Goal: Task Accomplishment & Management: Use online tool/utility

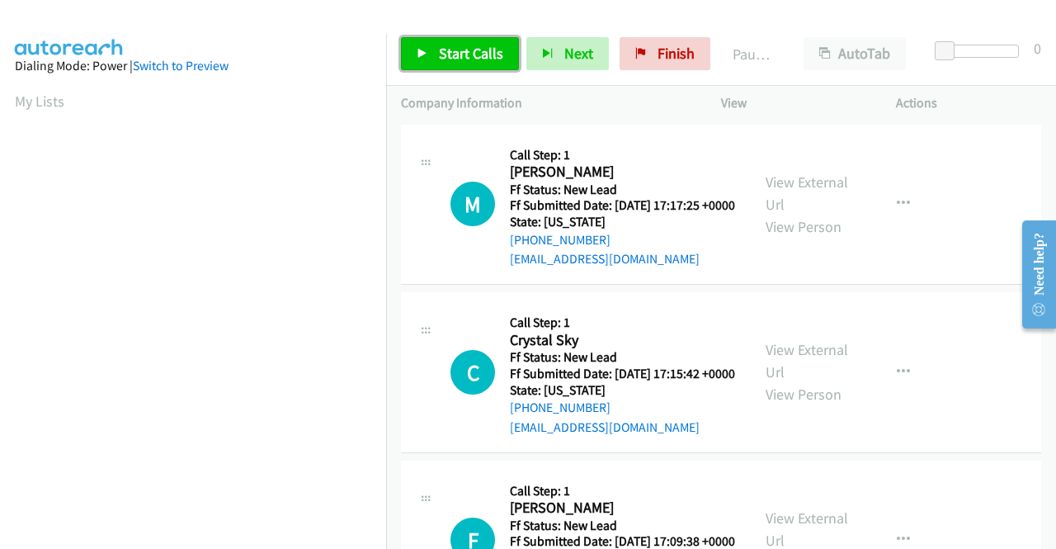
click at [478, 44] on span "Start Calls" at bounding box center [471, 53] width 64 height 19
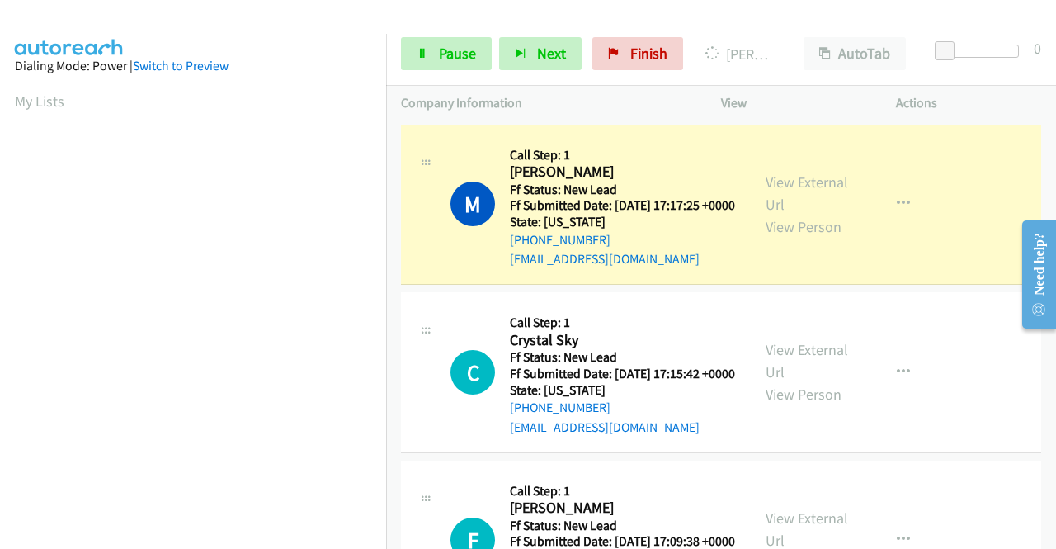
click at [0, 172] on aside "Dialing Mode: Power | Switch to Preview My Lists" at bounding box center [193, 490] width 386 height 913
click at [816, 191] on link "View External Url" at bounding box center [806, 192] width 82 height 41
drag, startPoint x: 0, startPoint y: 257, endPoint x: 46, endPoint y: 270, distance: 48.0
click at [0, 257] on aside "Dialing Mode: Power | Switch to Preview My Lists" at bounding box center [193, 125] width 386 height 913
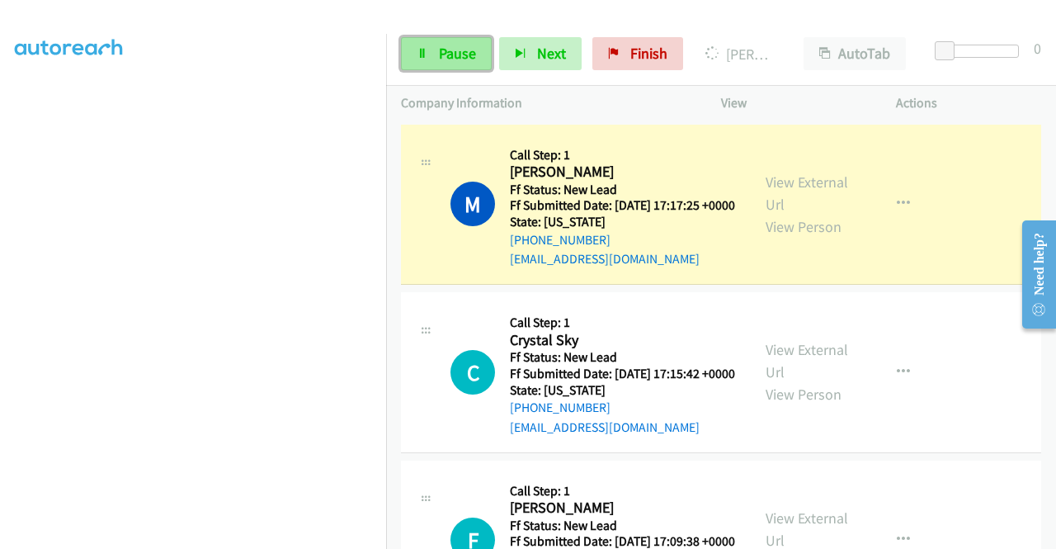
click at [436, 45] on link "Pause" at bounding box center [446, 53] width 91 height 33
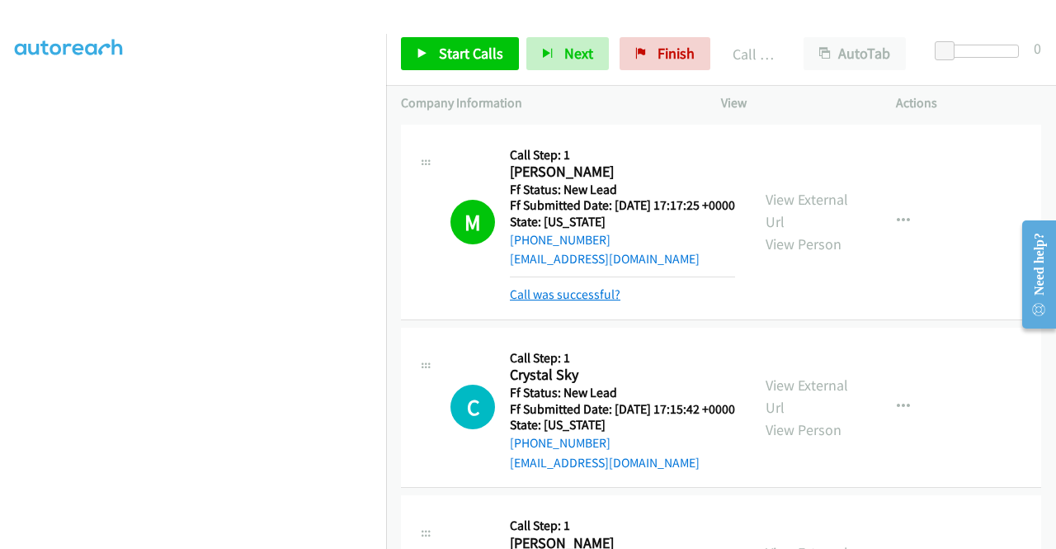
click at [577, 302] on link "Call was successful?" at bounding box center [565, 294] width 111 height 16
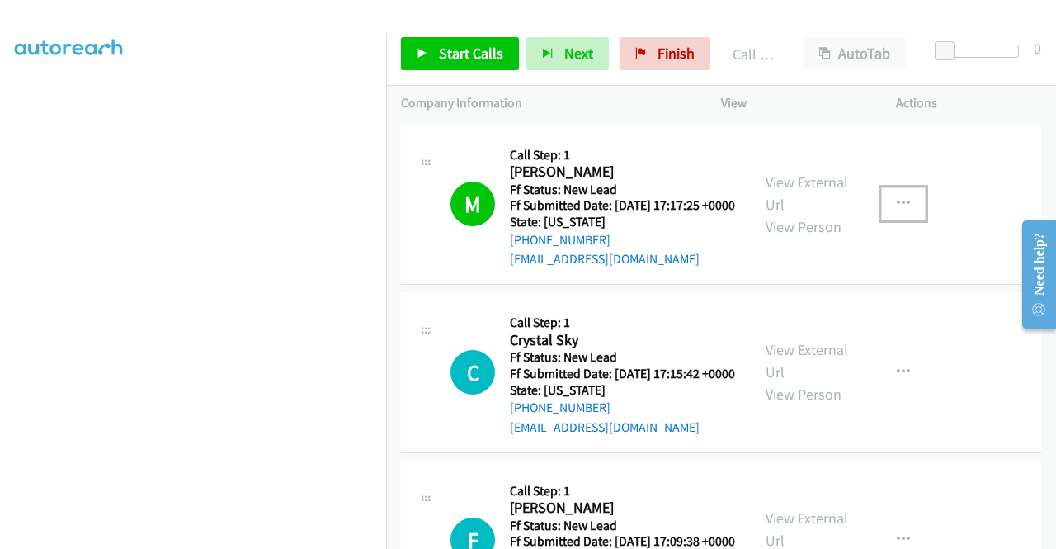
click at [897, 205] on icon "button" at bounding box center [903, 203] width 13 height 13
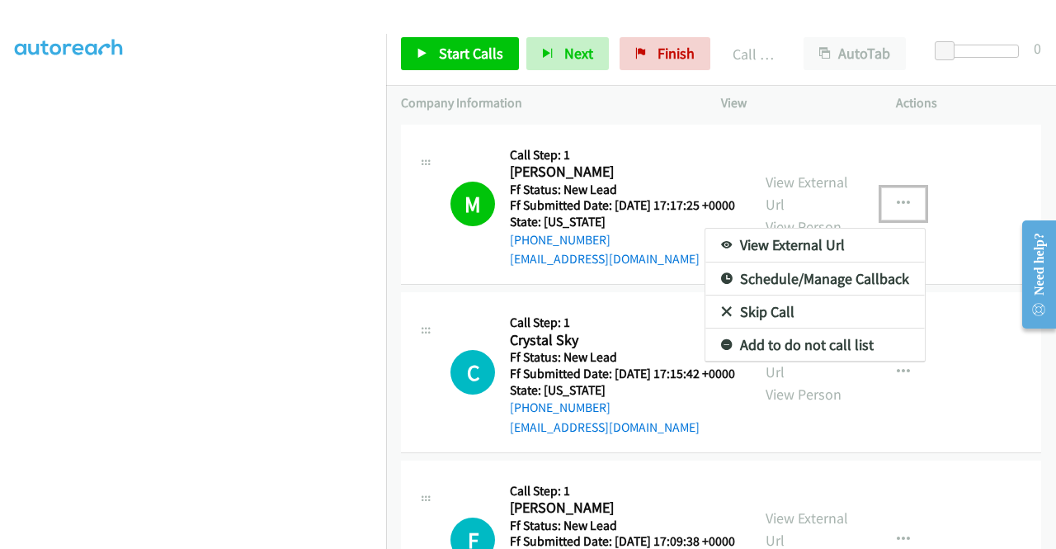
click at [817, 341] on link "Add to do not call list" at bounding box center [814, 344] width 219 height 33
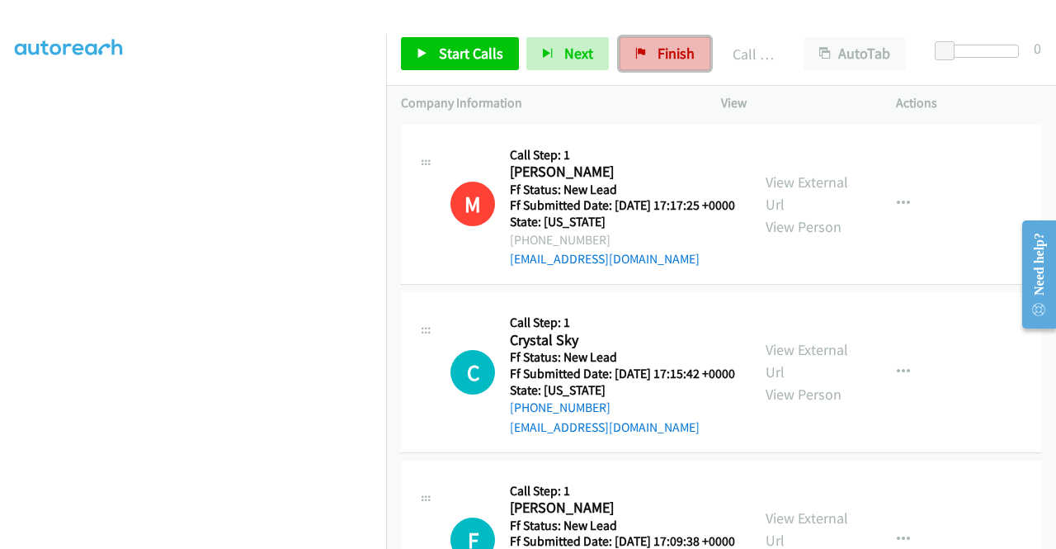
click at [671, 62] on span "Finish" at bounding box center [675, 53] width 37 height 19
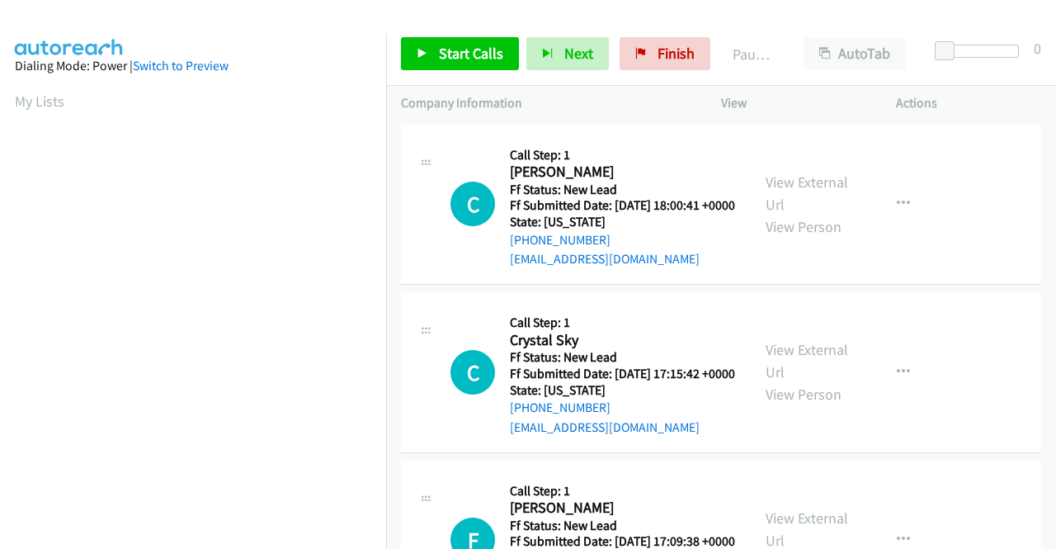
click at [627, 154] on h5 "Call Step: 1" at bounding box center [622, 155] width 225 height 16
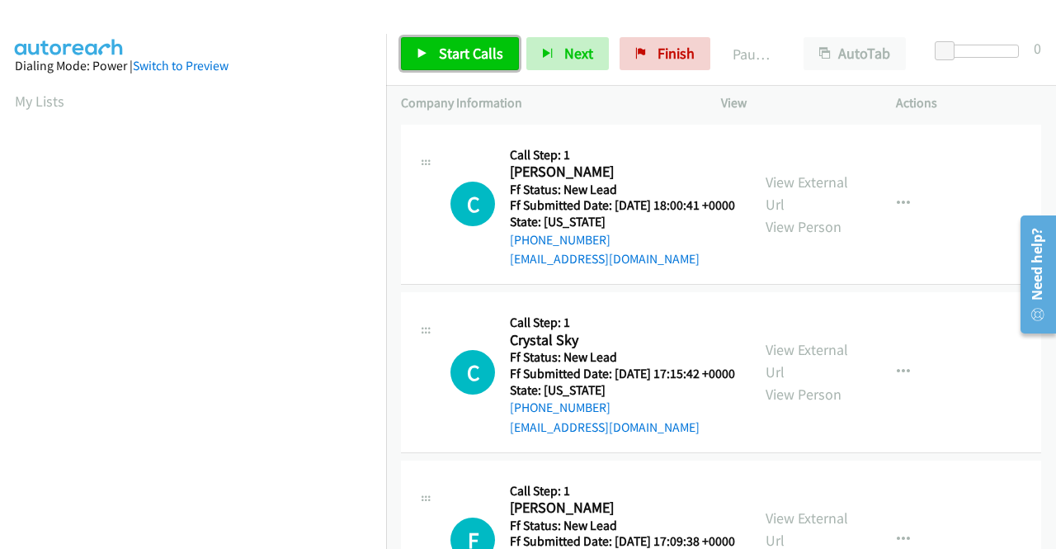
click at [463, 55] on span "Start Calls" at bounding box center [471, 53] width 64 height 19
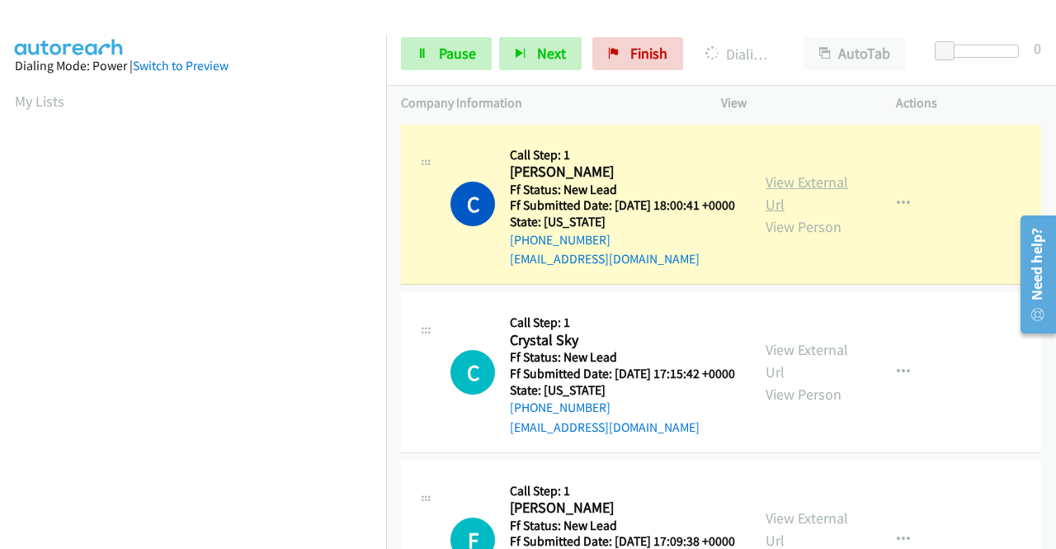
click at [802, 187] on link "View External Url" at bounding box center [806, 192] width 82 height 41
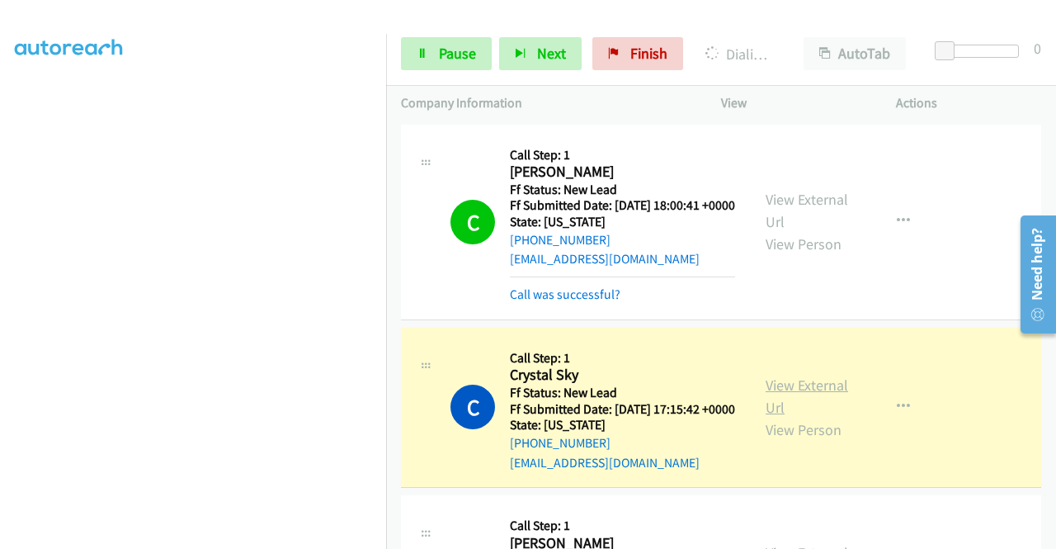
click at [787, 404] on link "View External Url" at bounding box center [806, 395] width 82 height 41
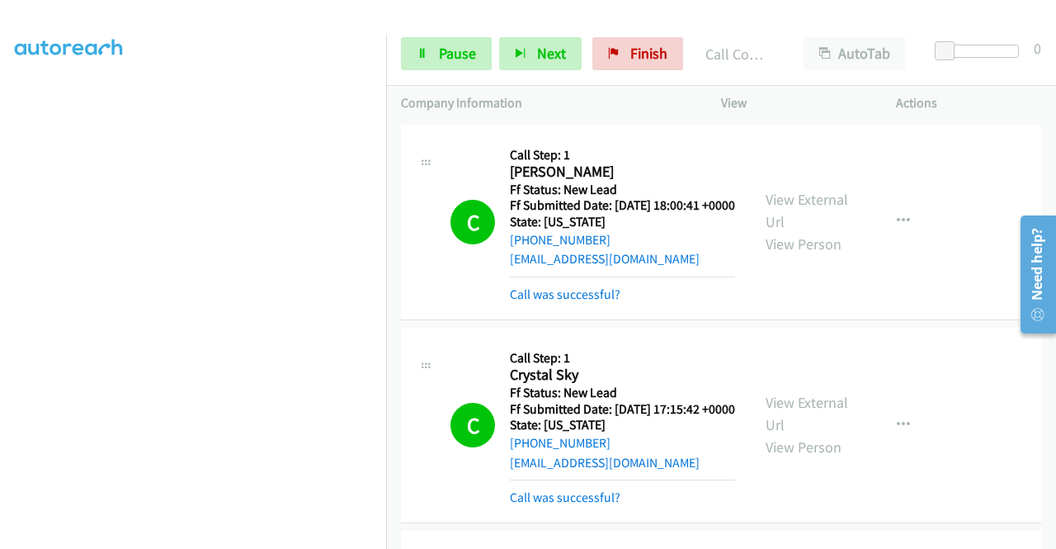
click at [0, 235] on aside "Dialing Mode: Power | Switch to Preview My Lists" at bounding box center [193, 125] width 386 height 913
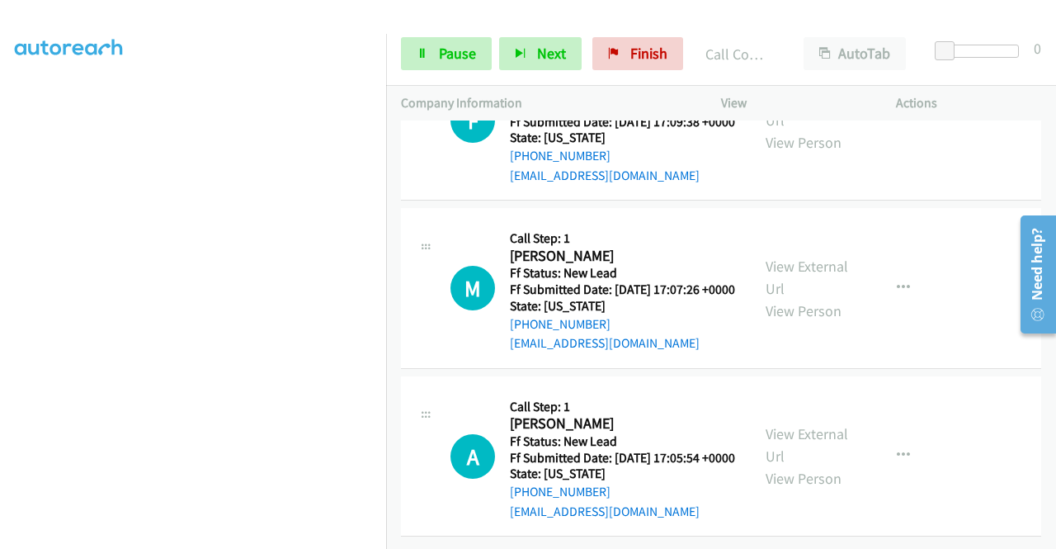
scroll to position [0, 0]
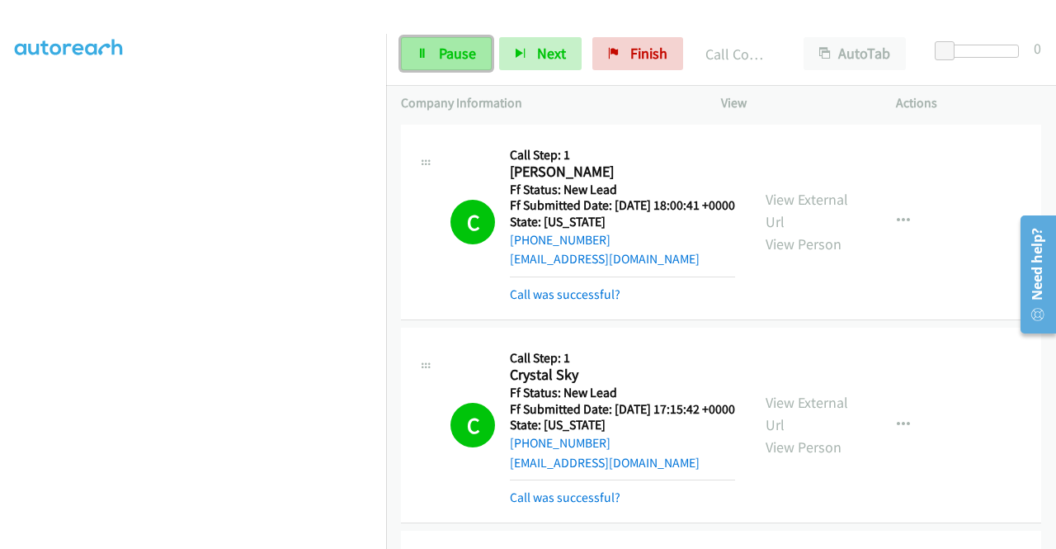
click at [442, 46] on span "Pause" at bounding box center [457, 53] width 37 height 19
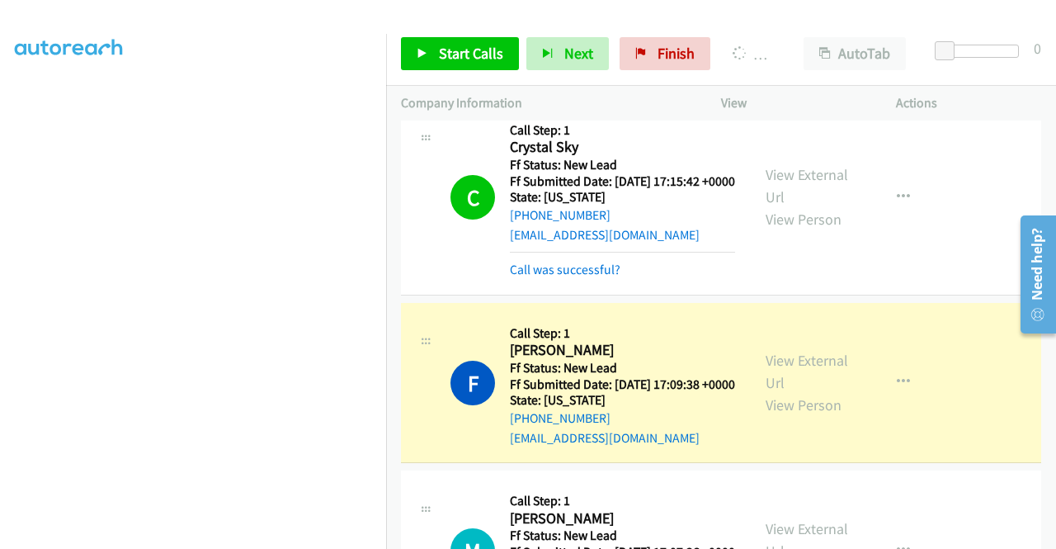
scroll to position [285, 0]
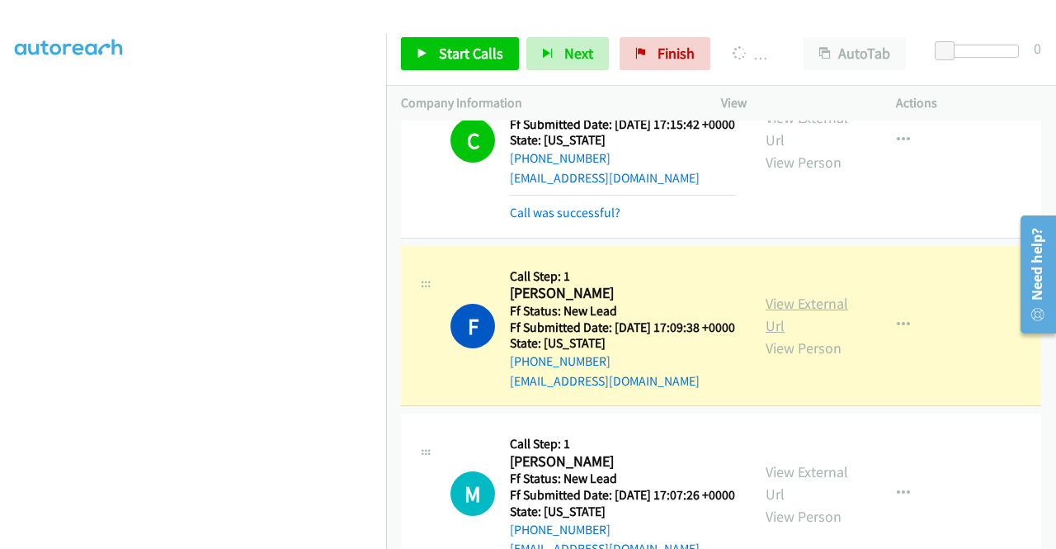
click at [775, 342] on div "View External Url View Person View External Url Email Schedule/Manage Callback …" at bounding box center [846, 326] width 190 height 130
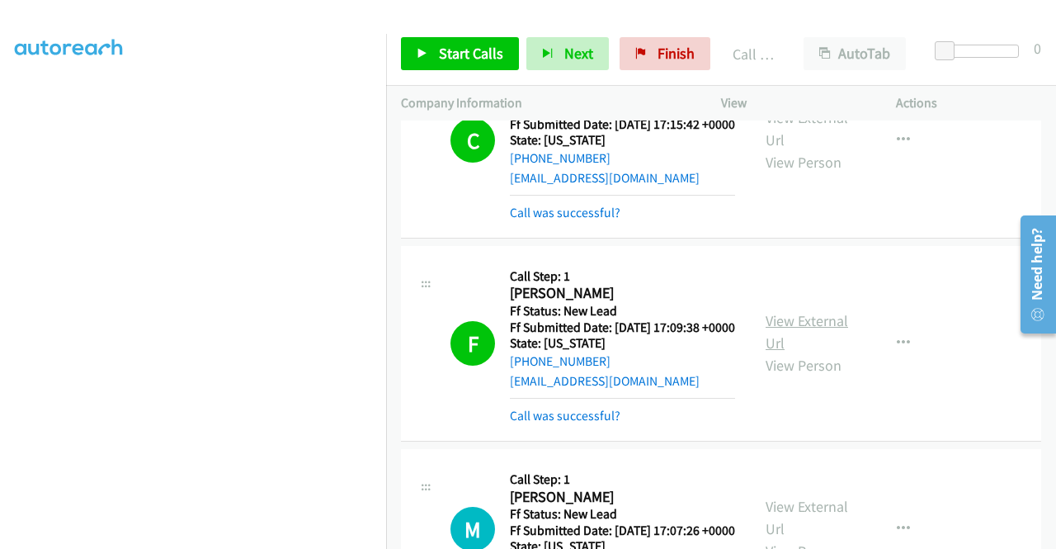
click at [789, 352] on link "View External Url" at bounding box center [806, 331] width 82 height 41
